Goal: Task Accomplishment & Management: Use online tool/utility

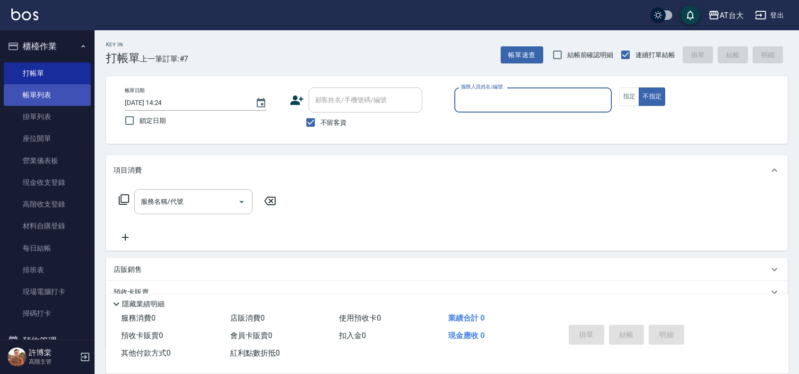
click at [47, 90] on link "帳單列表" at bounding box center [47, 95] width 87 height 22
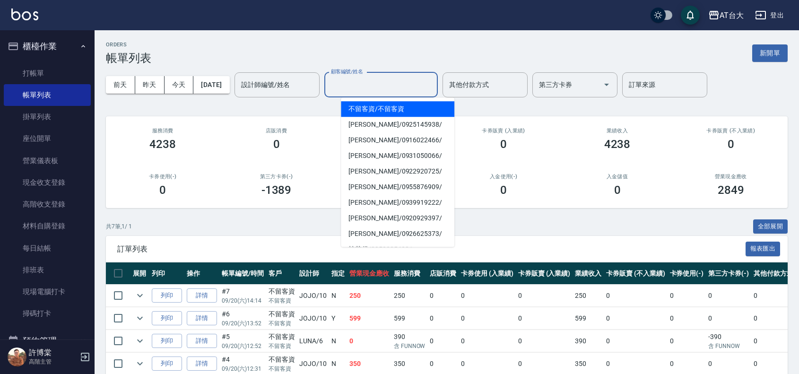
click at [375, 89] on input "顧客編號/姓名" at bounding box center [381, 85] width 105 height 17
click at [305, 86] on input "設計師編號/姓名" at bounding box center [277, 85] width 77 height 17
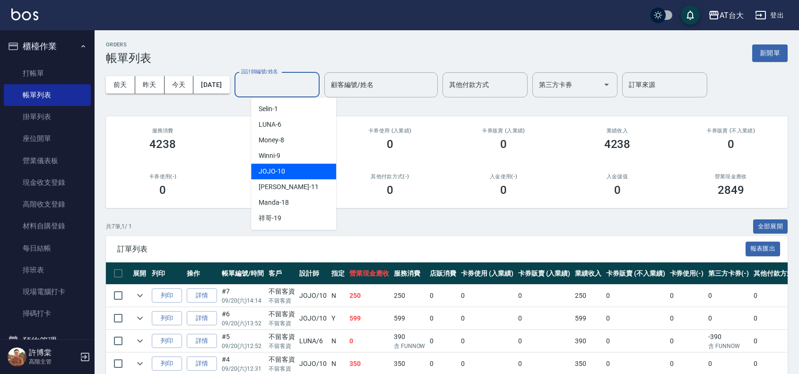
click at [298, 166] on div "JOJO -10" at bounding box center [293, 172] width 85 height 16
type input "JOJO-10"
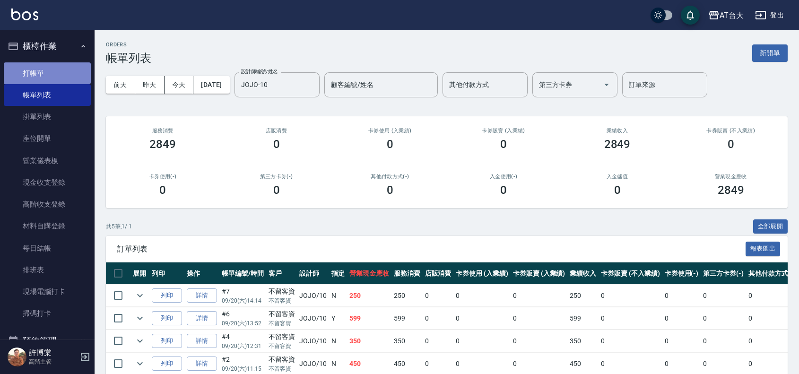
click at [52, 71] on link "打帳單" at bounding box center [47, 73] width 87 height 22
